Goal: Communication & Community: Answer question/provide support

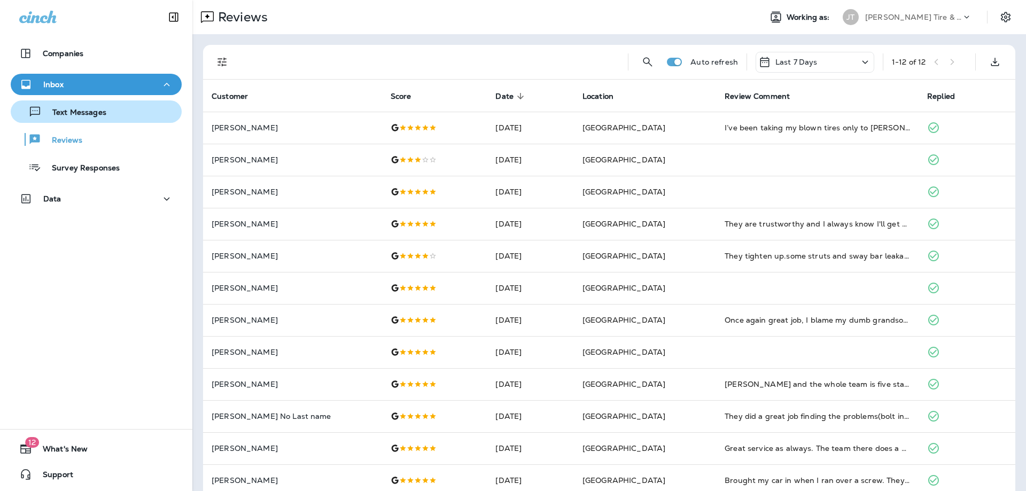
click at [102, 119] on div "Text Messages" at bounding box center [60, 112] width 91 height 16
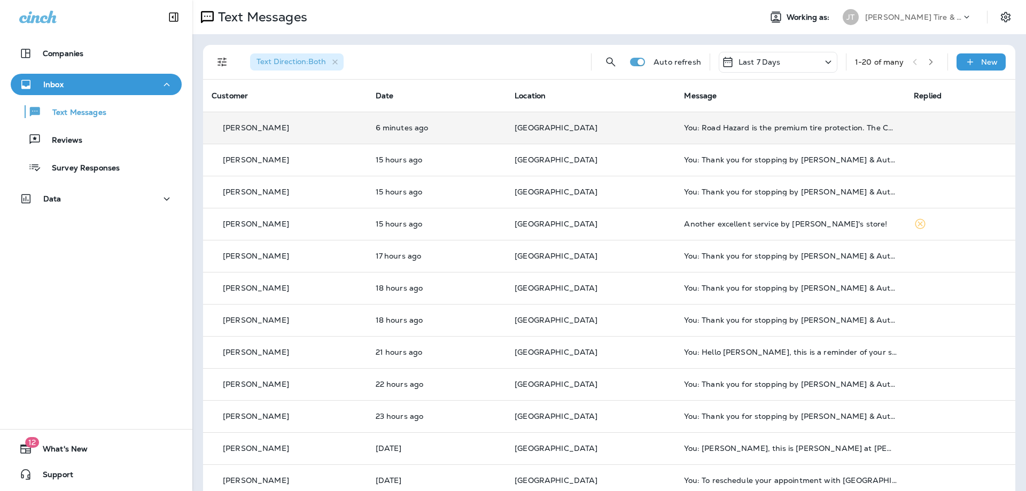
click at [315, 132] on div "[PERSON_NAME]" at bounding box center [285, 127] width 147 height 11
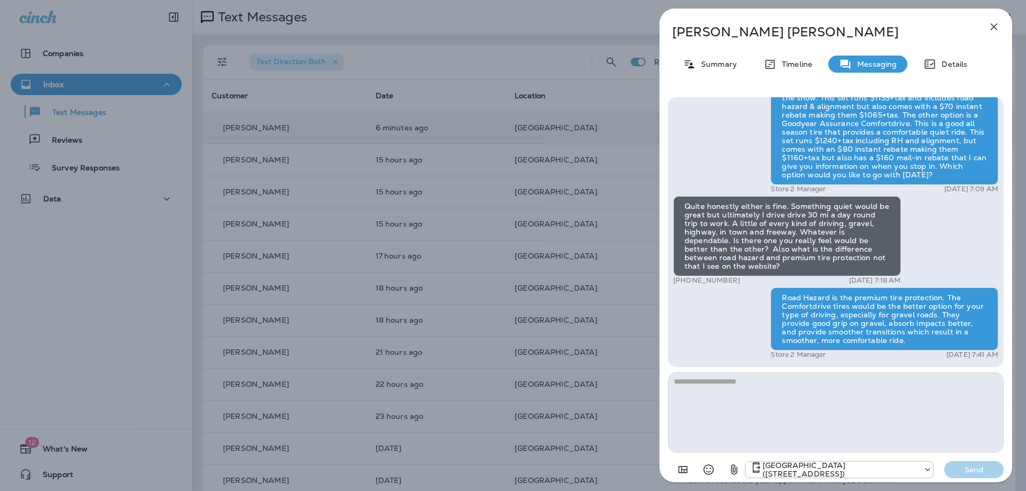
click at [996, 24] on icon "button" at bounding box center [994, 26] width 13 height 13
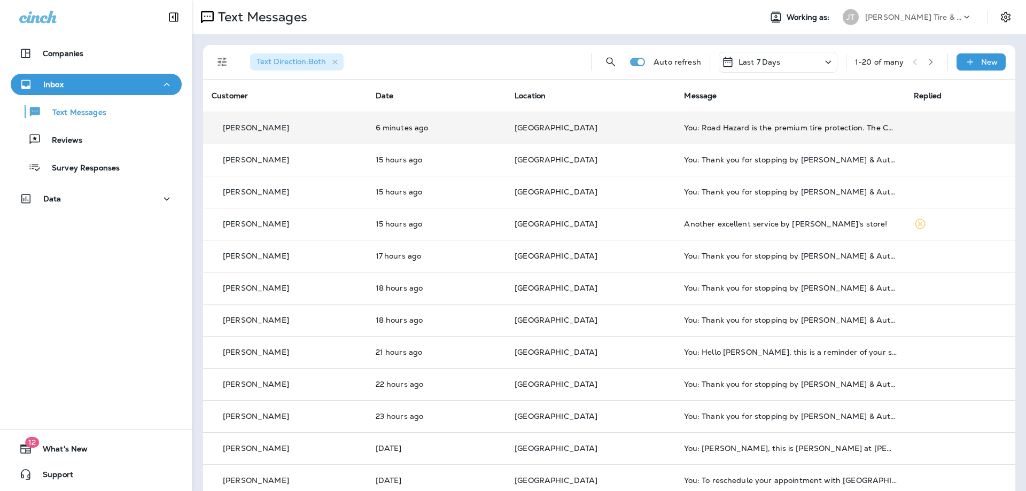
click at [482, 128] on p "6 minutes ago" at bounding box center [437, 127] width 122 height 9
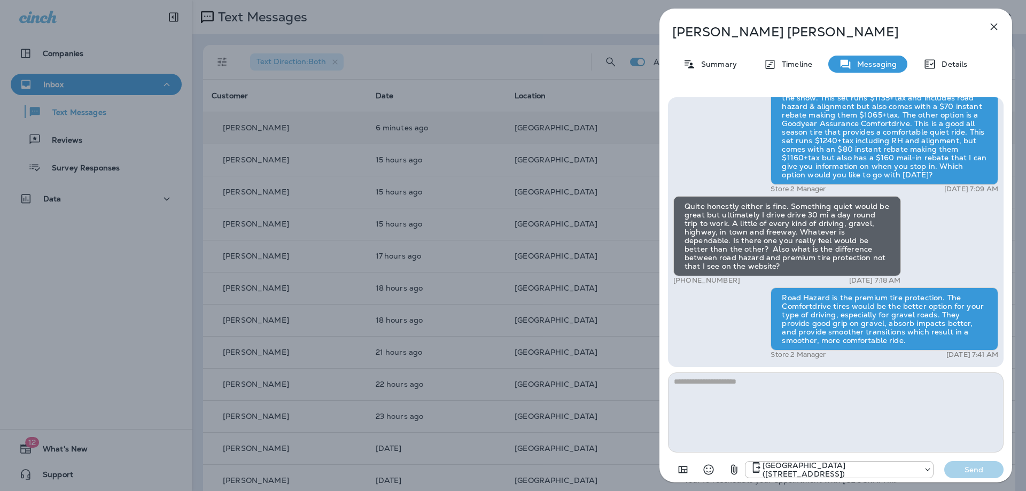
click at [996, 26] on icon "button" at bounding box center [994, 26] width 13 height 13
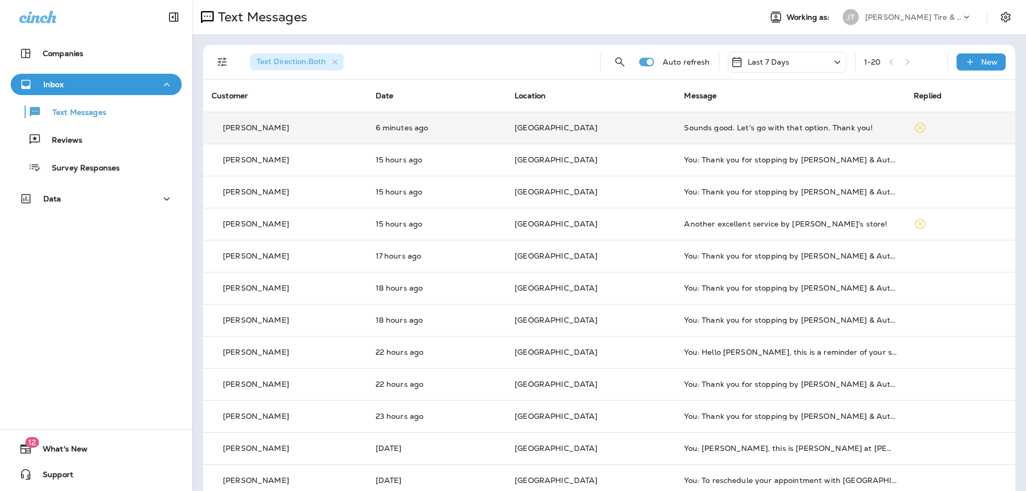
click at [327, 130] on div "[PERSON_NAME]" at bounding box center [285, 127] width 147 height 11
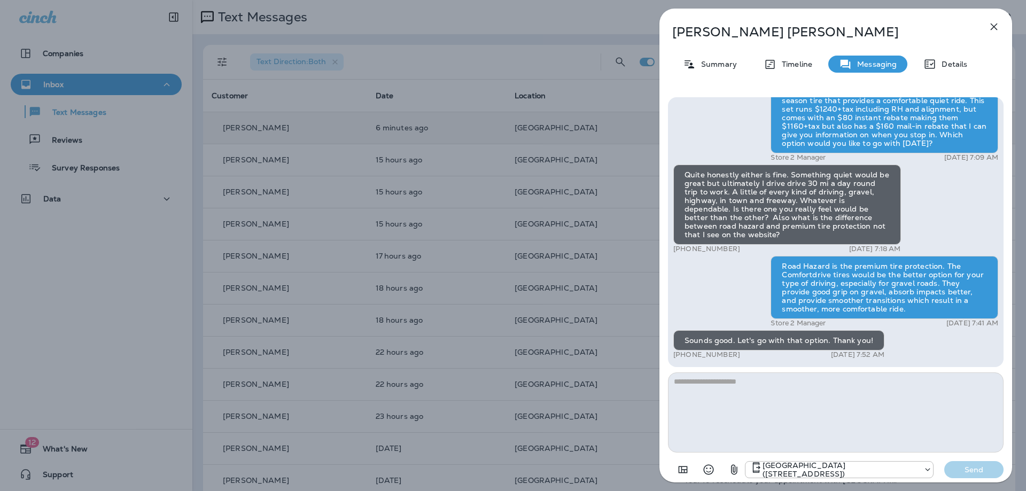
click at [832, 401] on textarea at bounding box center [836, 413] width 336 height 80
type textarea "**********"
click at [972, 464] on button "Send" at bounding box center [973, 469] width 59 height 17
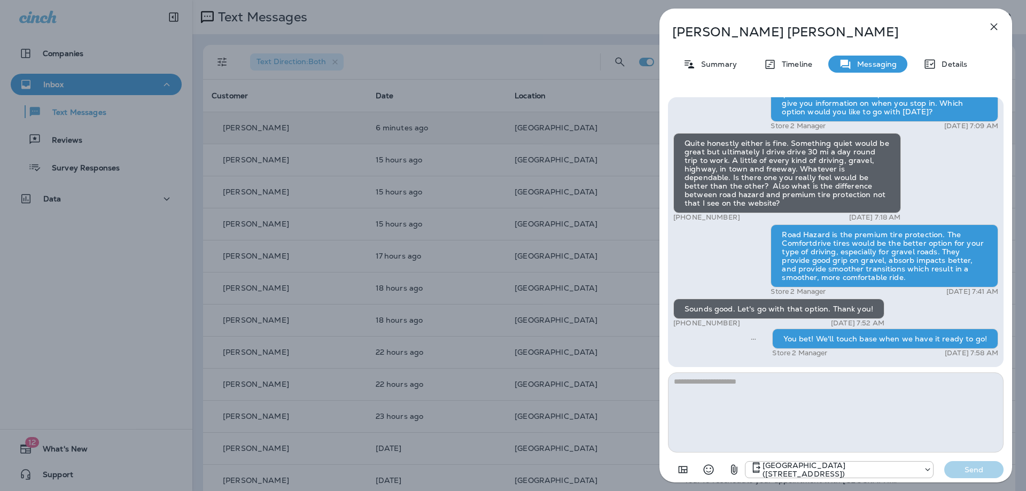
click at [991, 28] on icon "button" at bounding box center [994, 26] width 13 height 13
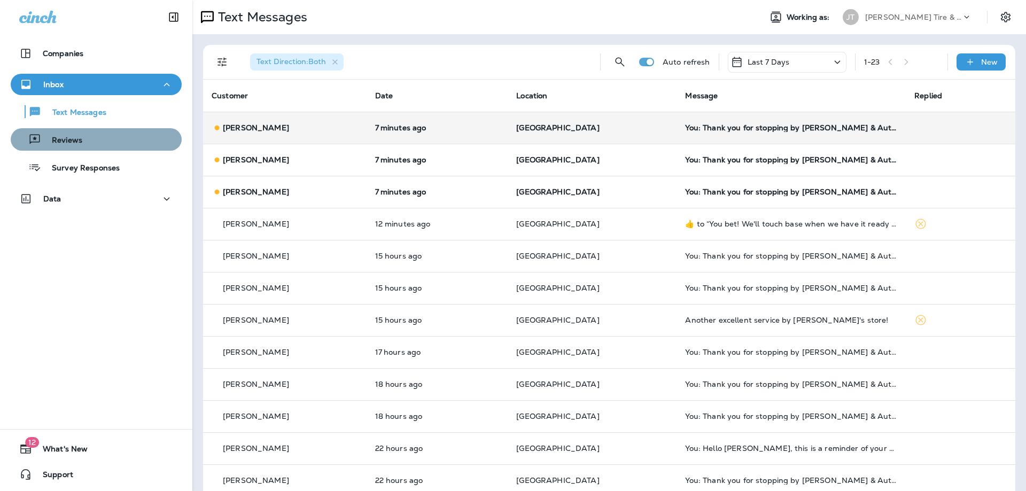
click at [73, 139] on p "Reviews" at bounding box center [61, 141] width 41 height 10
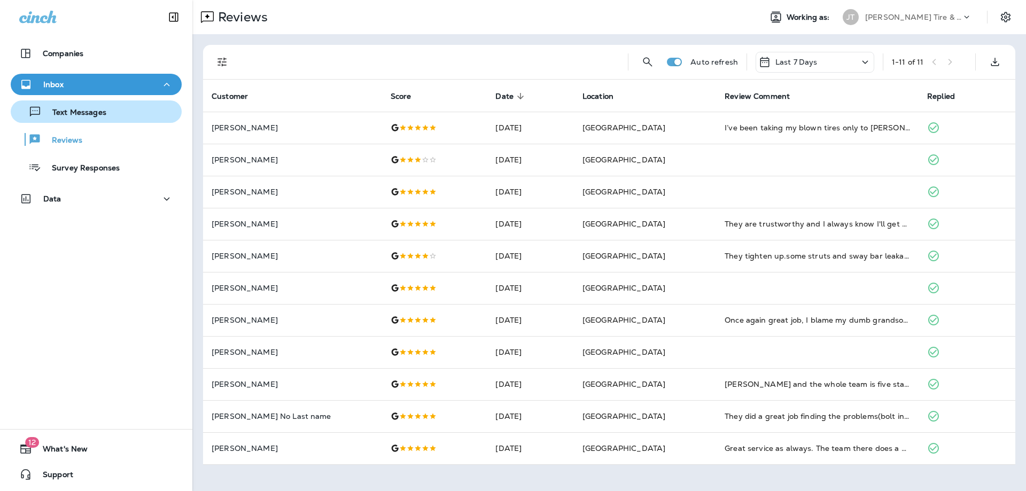
click at [102, 108] on p "Text Messages" at bounding box center [74, 113] width 65 height 10
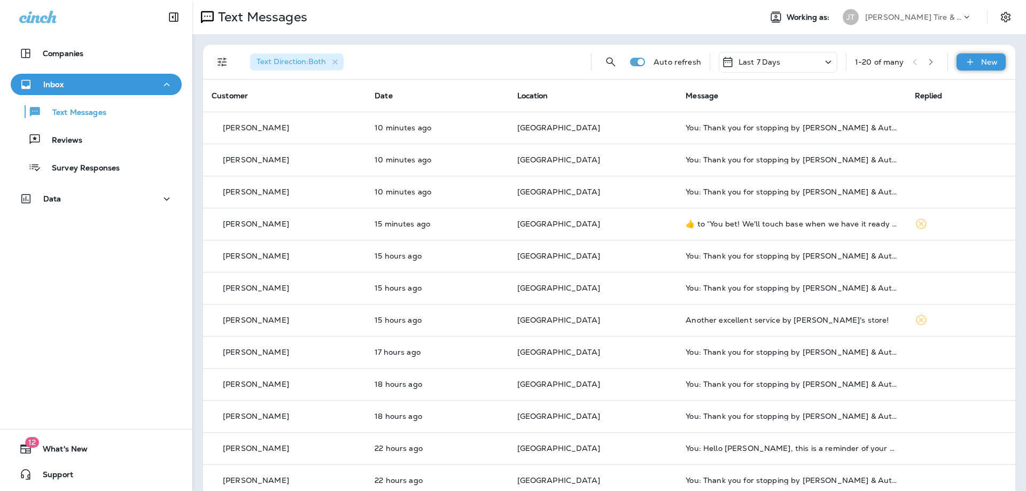
click at [979, 61] on div "New" at bounding box center [981, 61] width 49 height 17
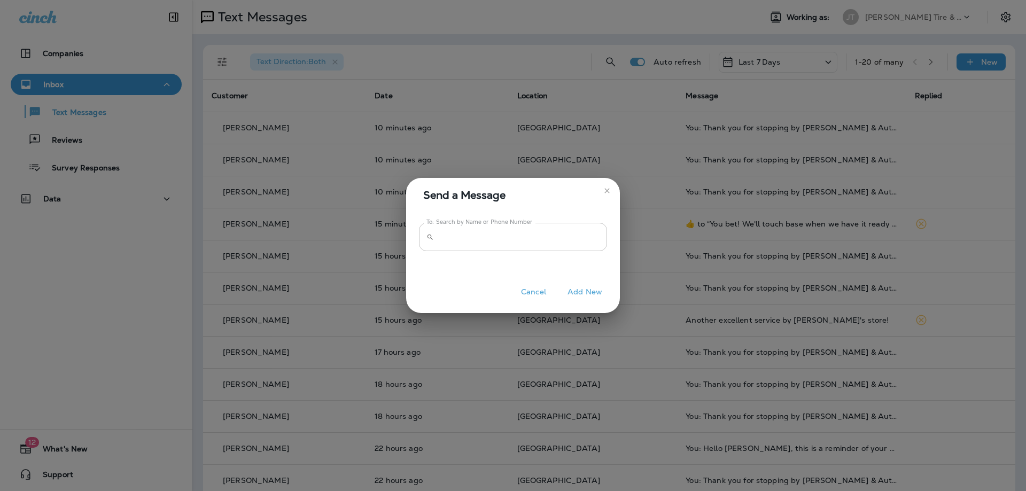
click at [524, 236] on input "To: Search by Name or Phone Number" at bounding box center [522, 237] width 169 height 28
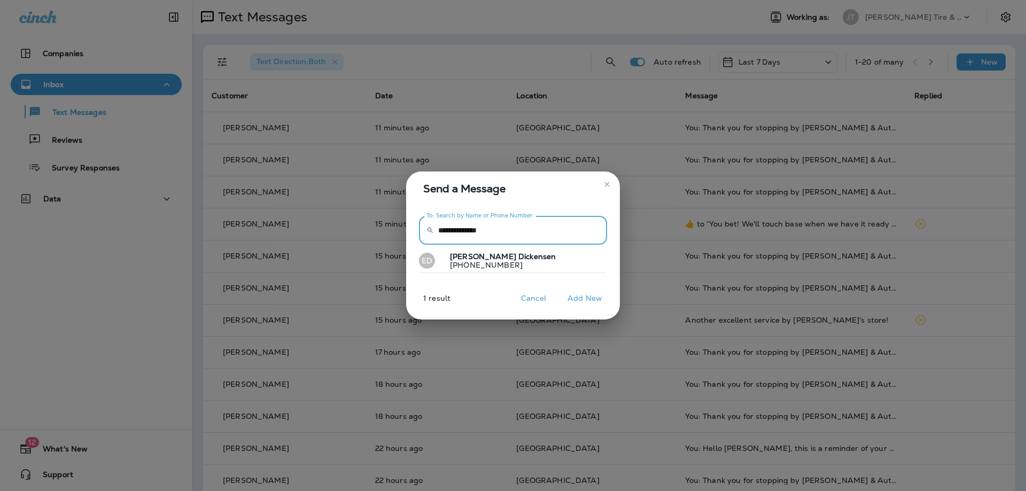
type input "**********"
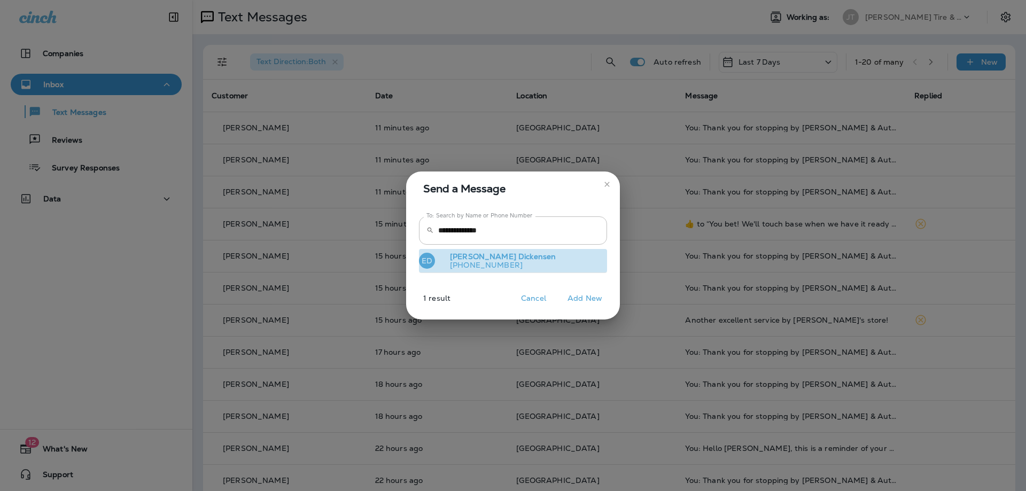
click at [518, 258] on span "Dickensen" at bounding box center [536, 257] width 37 height 10
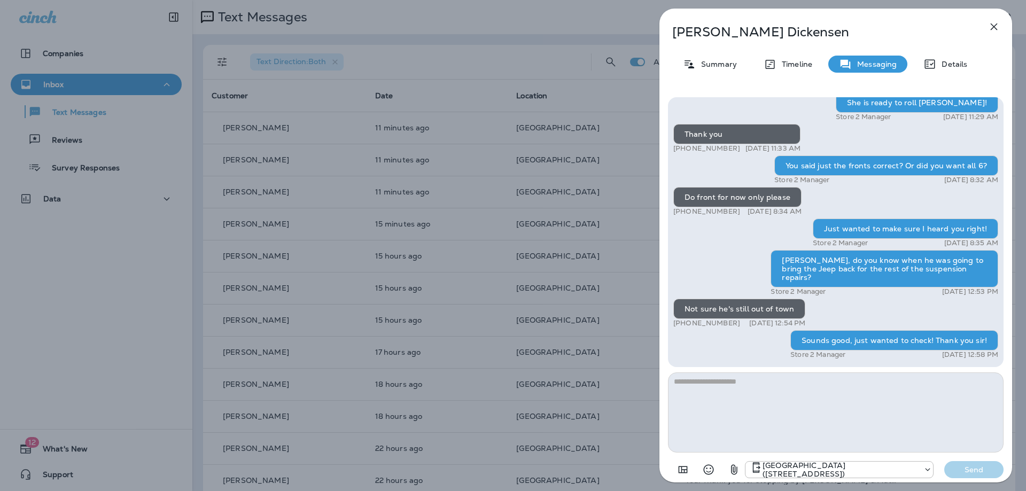
click at [746, 397] on textarea at bounding box center [836, 413] width 336 height 80
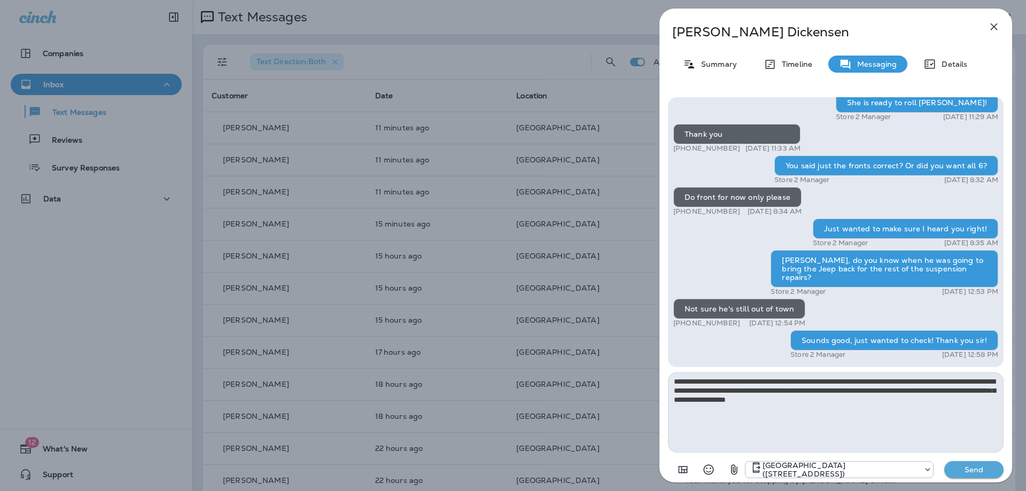
type textarea "**********"
click at [981, 468] on p "Send" at bounding box center [974, 470] width 45 height 10
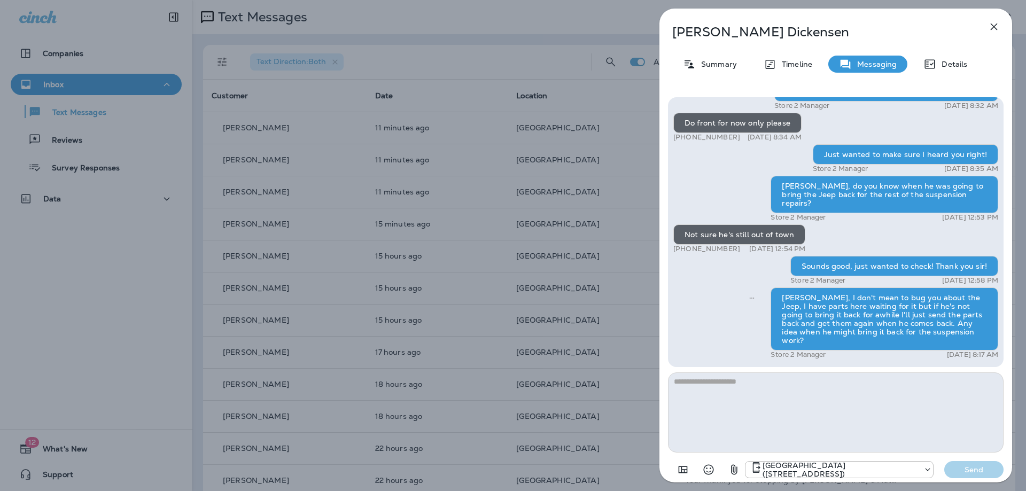
click at [993, 24] on icon "button" at bounding box center [994, 26] width 13 height 13
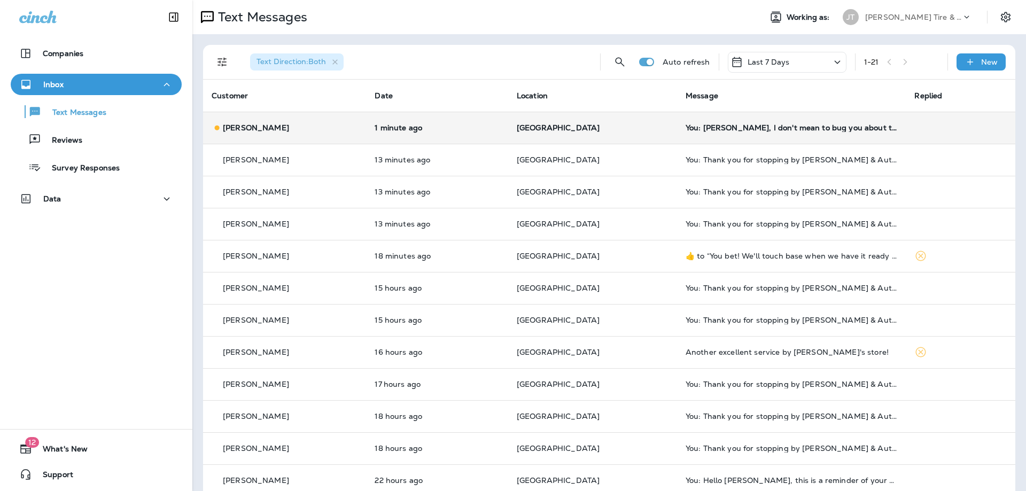
click at [614, 115] on td "[GEOGRAPHIC_DATA]" at bounding box center [592, 128] width 169 height 32
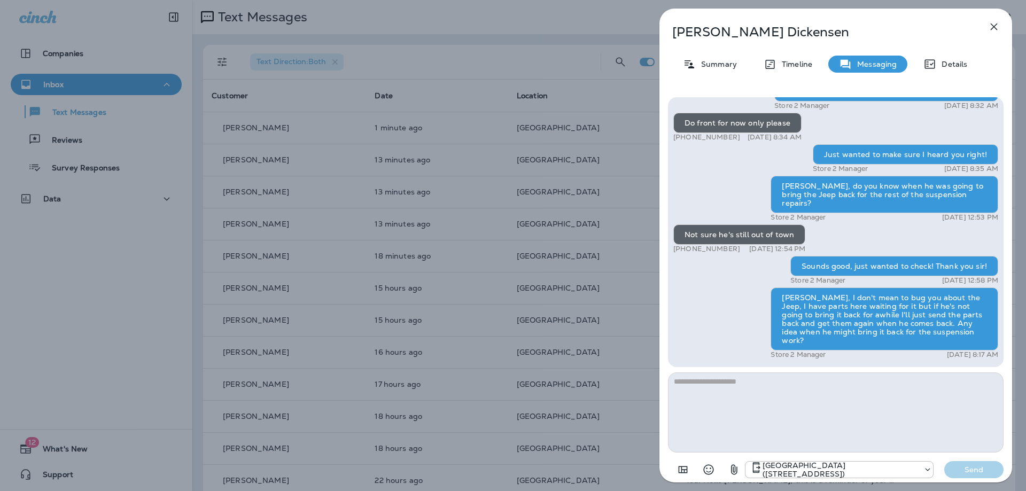
click at [1000, 27] on icon "button" at bounding box center [994, 26] width 13 height 13
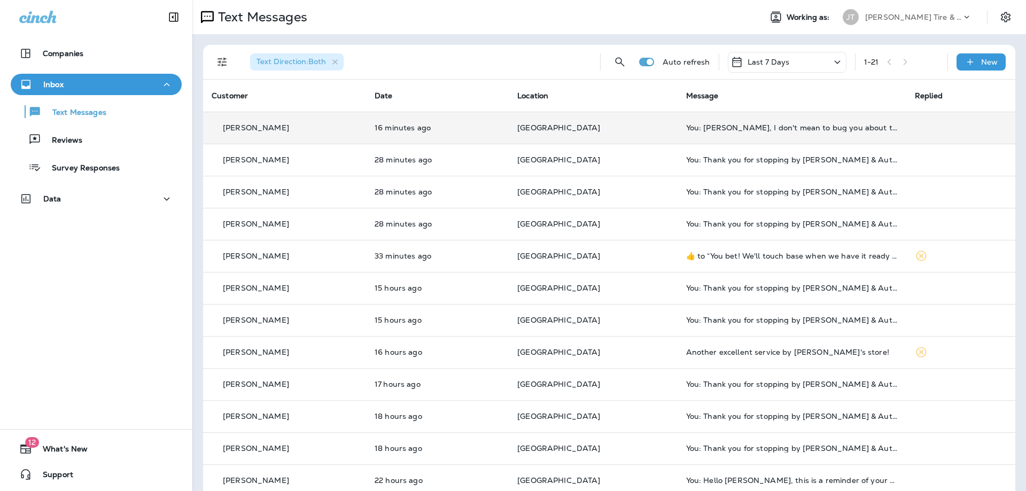
click at [645, 137] on td "[GEOGRAPHIC_DATA]" at bounding box center [593, 128] width 169 height 32
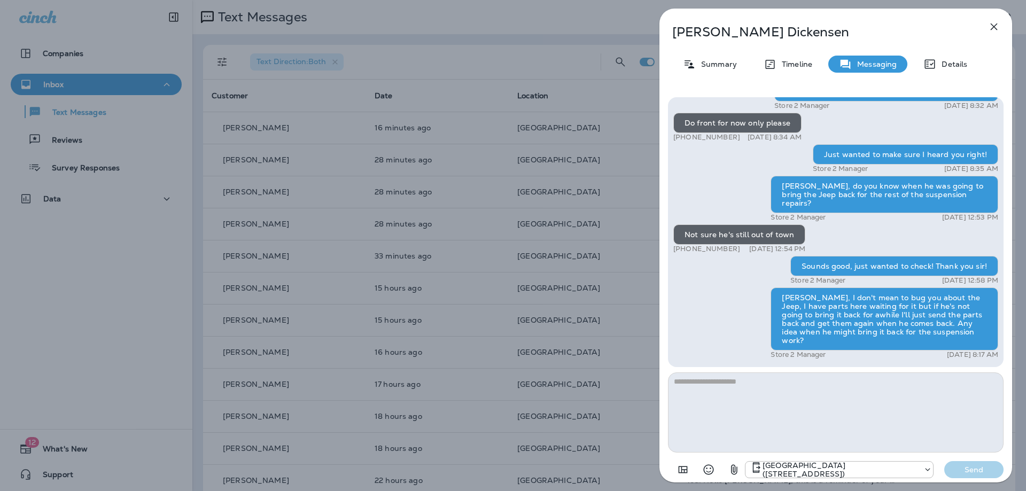
click at [991, 29] on icon "button" at bounding box center [994, 27] width 7 height 7
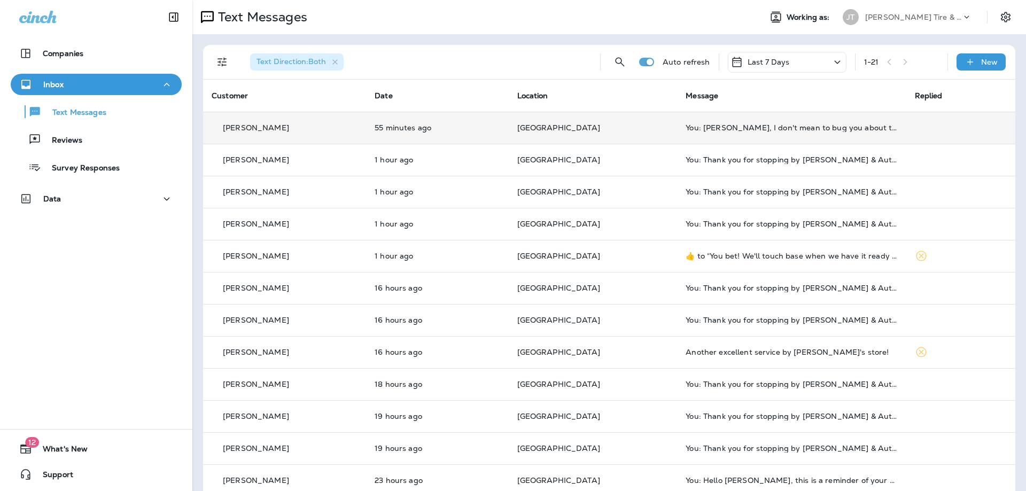
click at [316, 124] on div "[PERSON_NAME]" at bounding box center [285, 127] width 146 height 11
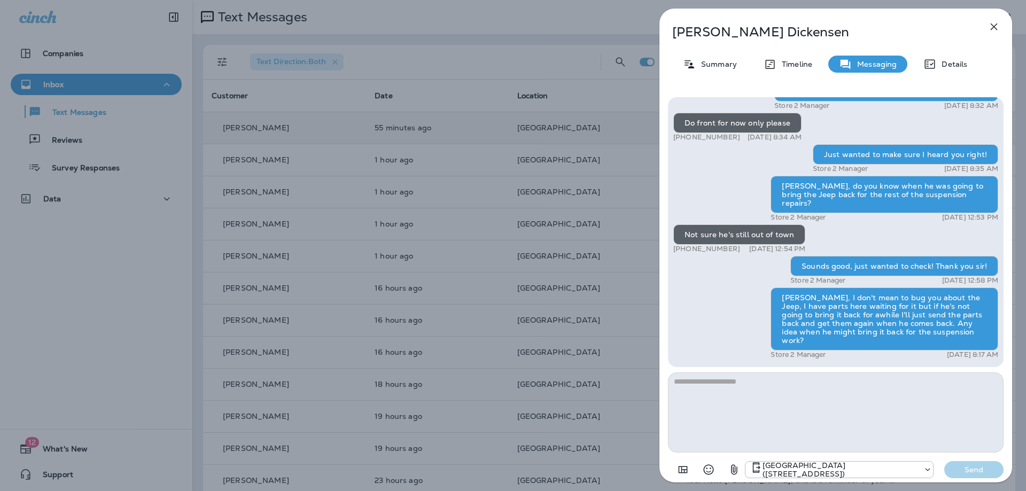
drag, startPoint x: 999, startPoint y: 26, endPoint x: 987, endPoint y: 28, distance: 13.1
click at [1000, 26] on icon "button" at bounding box center [994, 26] width 13 height 13
